Goal: Transaction & Acquisition: Purchase product/service

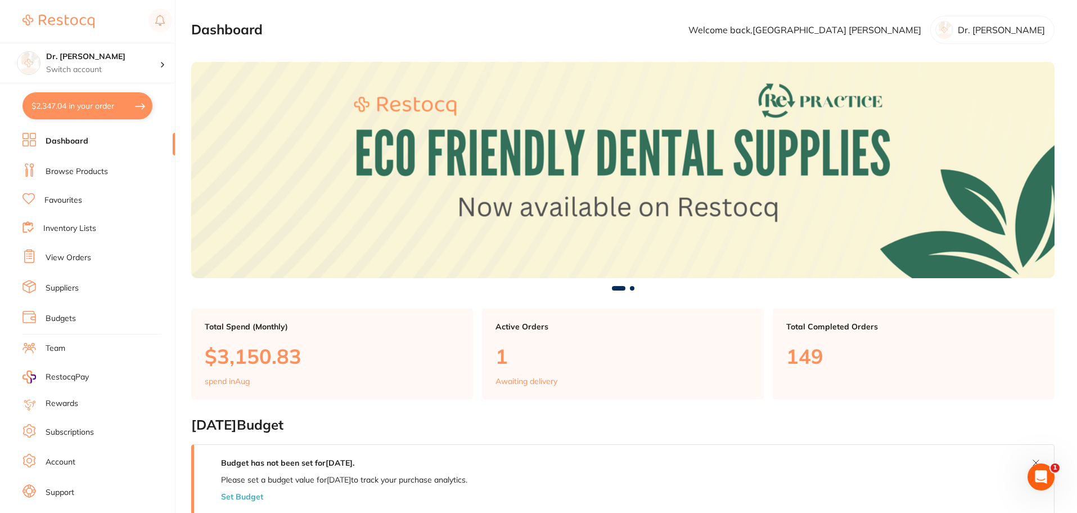
click at [59, 190] on ul "Dashboard Browse Products Favourites Inventory Lists View Orders Suppliers Budg…" at bounding box center [99, 327] width 152 height 388
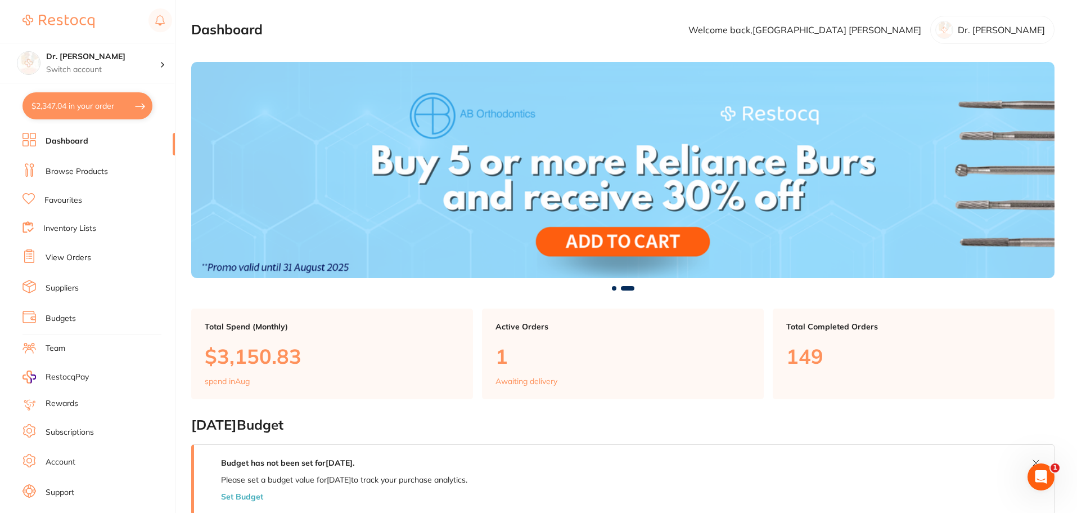
click at [56, 198] on link "Favourites" at bounding box center [63, 200] width 38 height 11
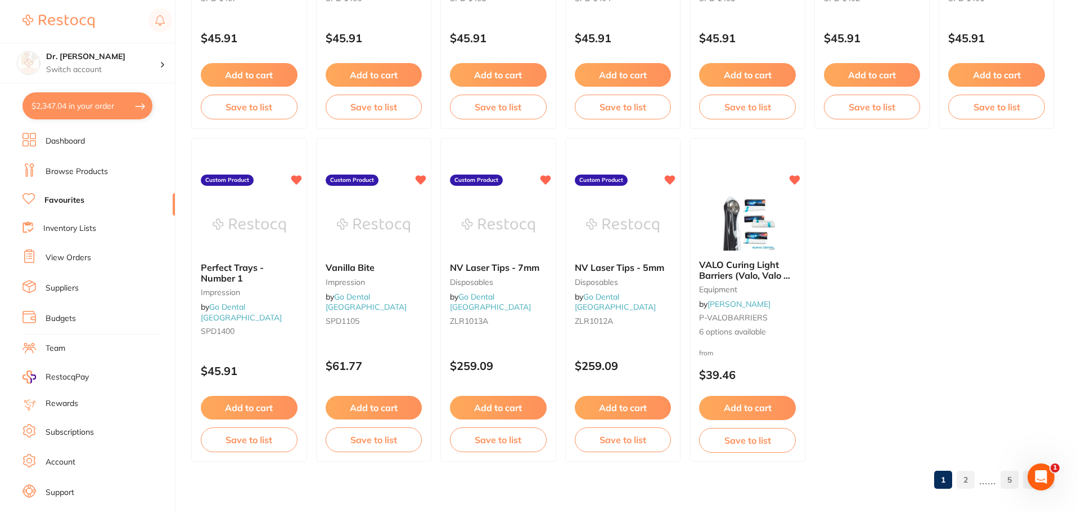
scroll to position [2329, 0]
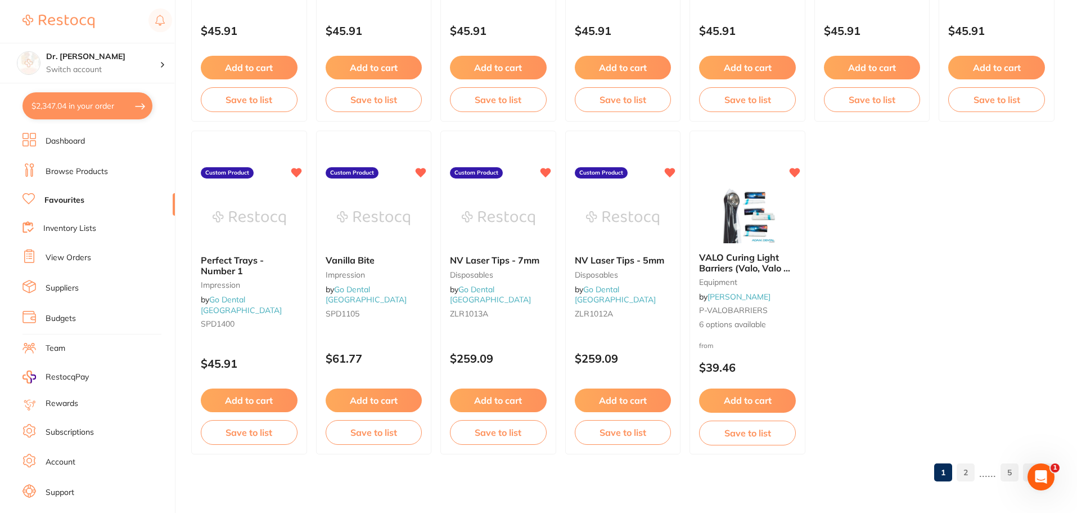
click at [71, 173] on link "Browse Products" at bounding box center [77, 171] width 62 height 11
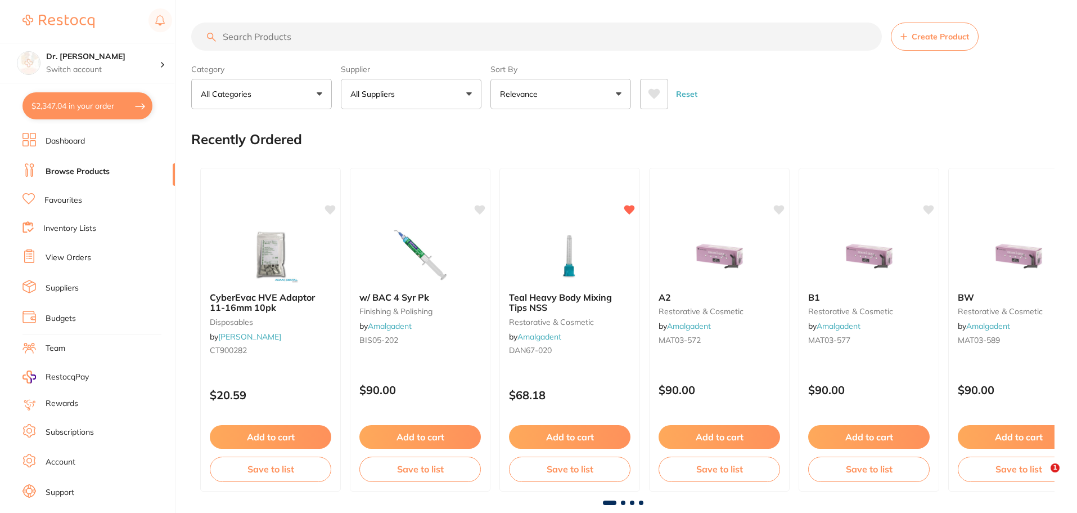
click at [284, 38] on input "search" at bounding box center [536, 37] width 691 height 28
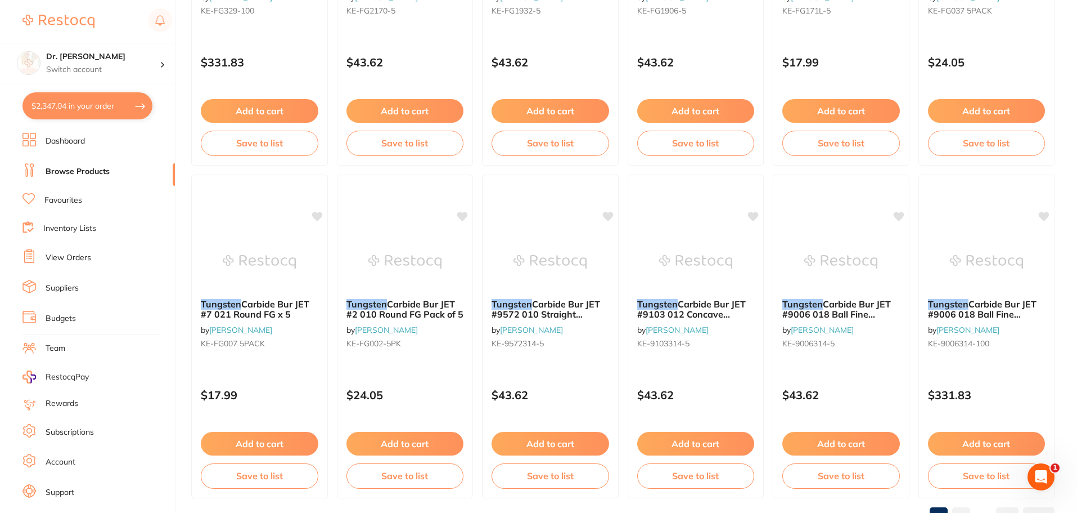
scroll to position [2688, 0]
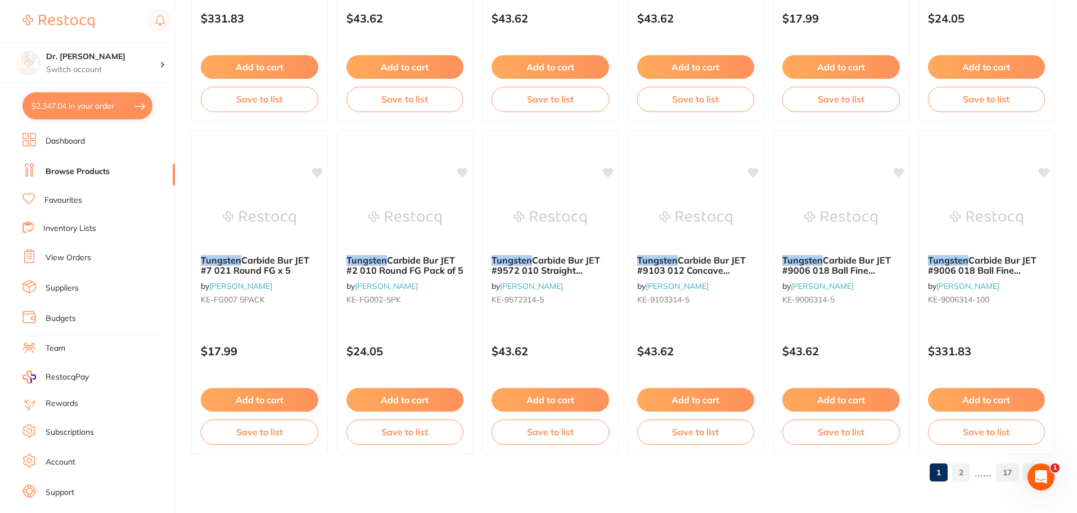
type input "tunsten"
click at [55, 231] on link "Inventory Lists" at bounding box center [69, 228] width 53 height 11
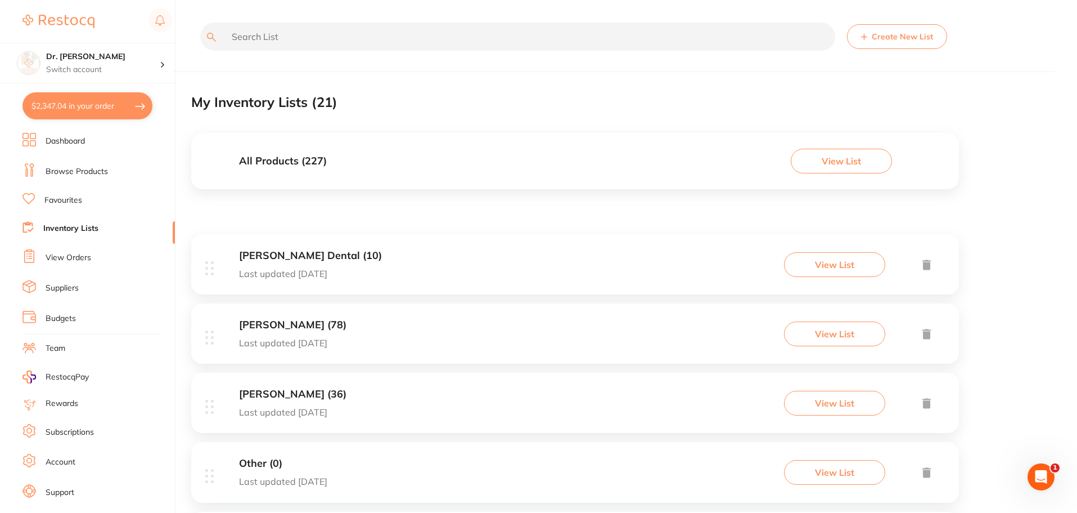
click at [304, 327] on h3 "[PERSON_NAME] (78)" at bounding box center [292, 325] width 107 height 12
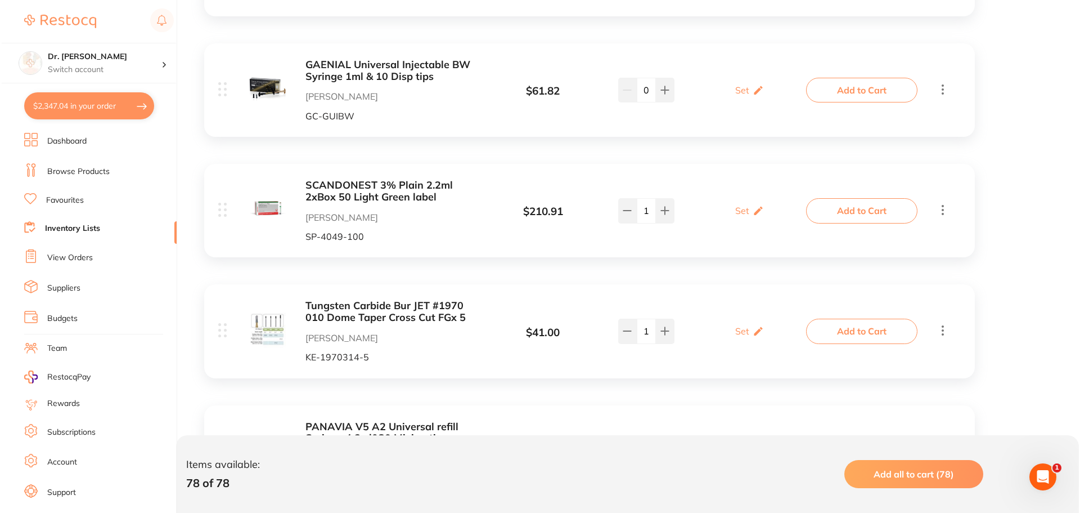
scroll to position [6076, 0]
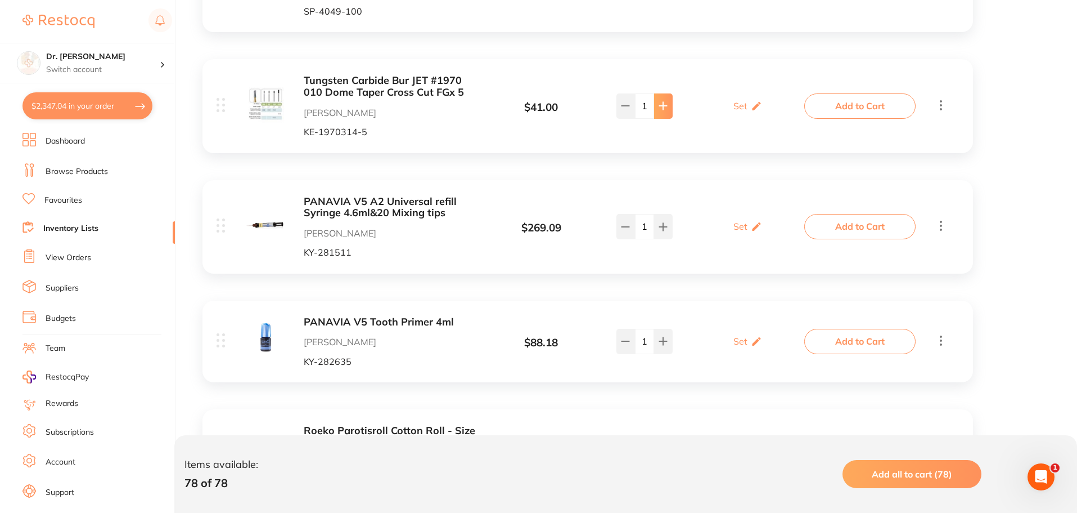
type input "2"
click at [837, 93] on button "Add to Cart" at bounding box center [860, 105] width 111 height 25
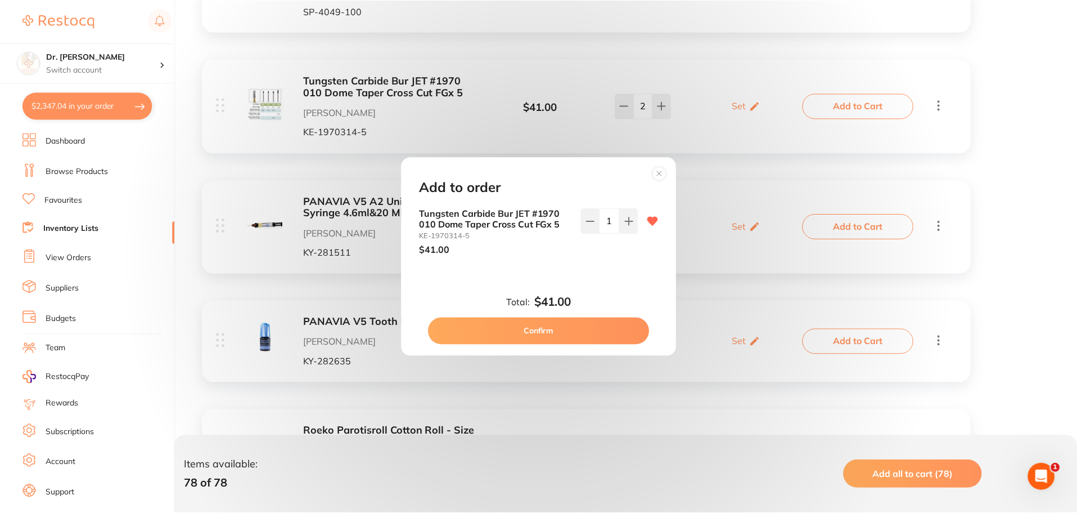
scroll to position [0, 0]
click at [562, 323] on button "Confirm" at bounding box center [540, 330] width 222 height 27
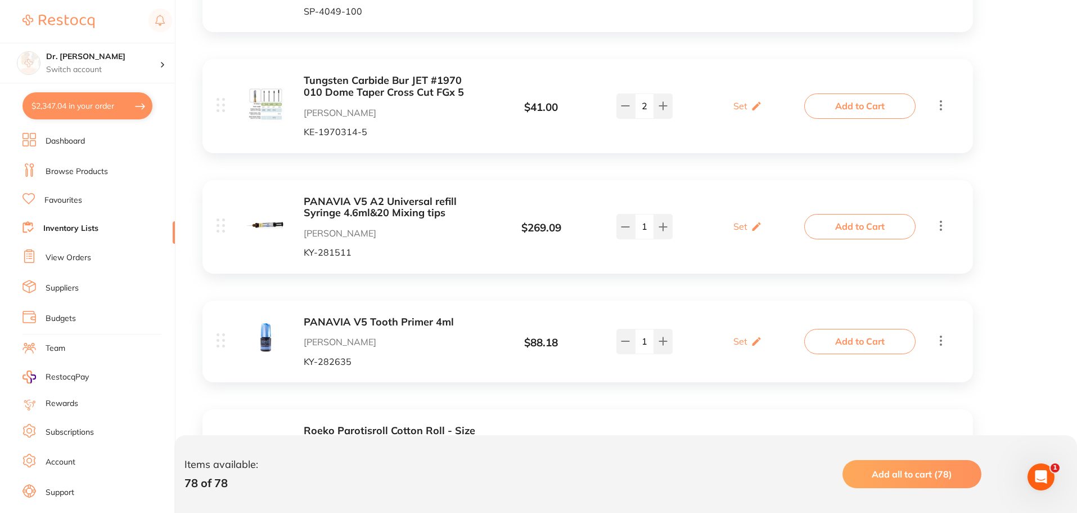
click at [97, 106] on button "$2,347.04 in your order" at bounding box center [88, 105] width 130 height 27
checkbox input "true"
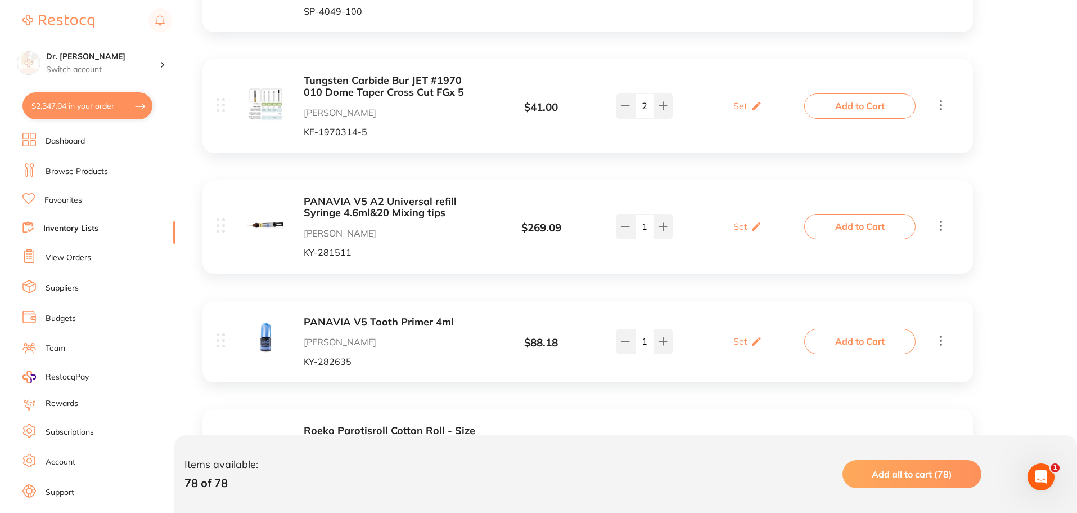
checkbox input "true"
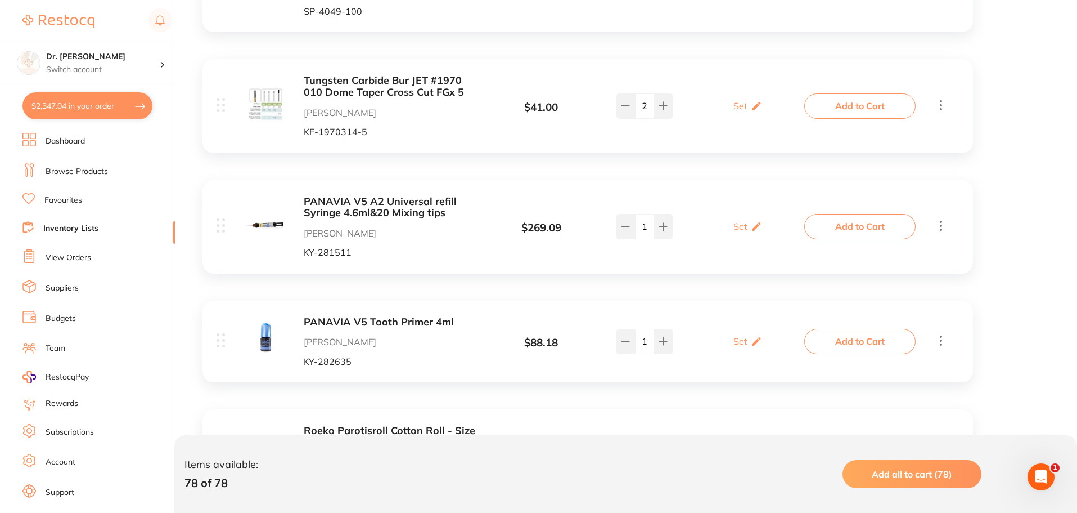
checkbox input "true"
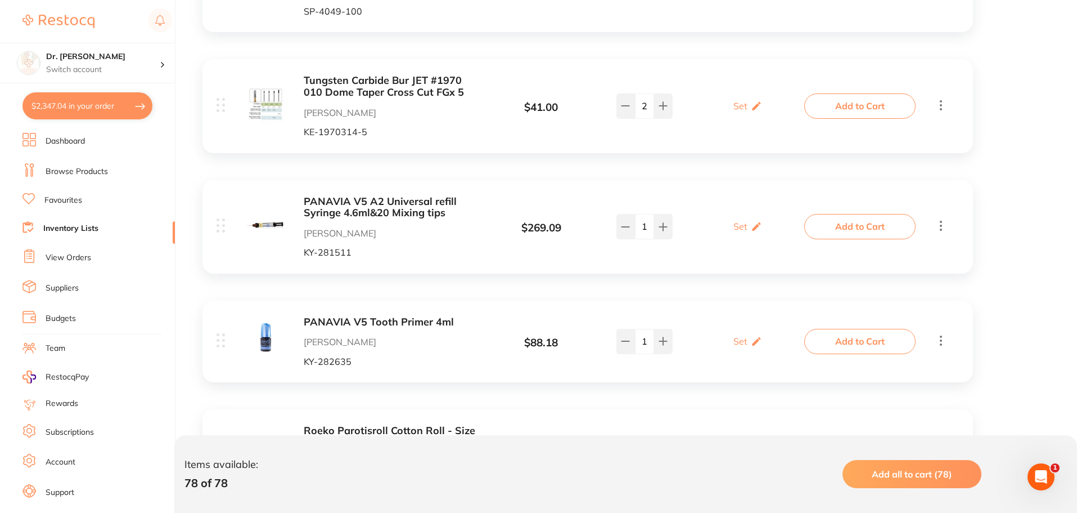
checkbox input "true"
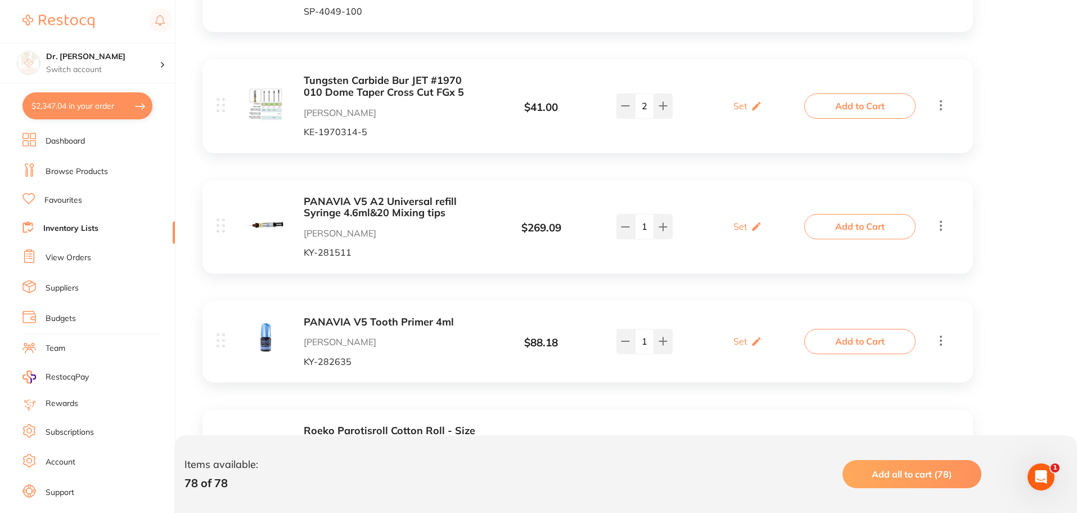
checkbox input "true"
